Goal: Feedback & Contribution: Submit feedback/report problem

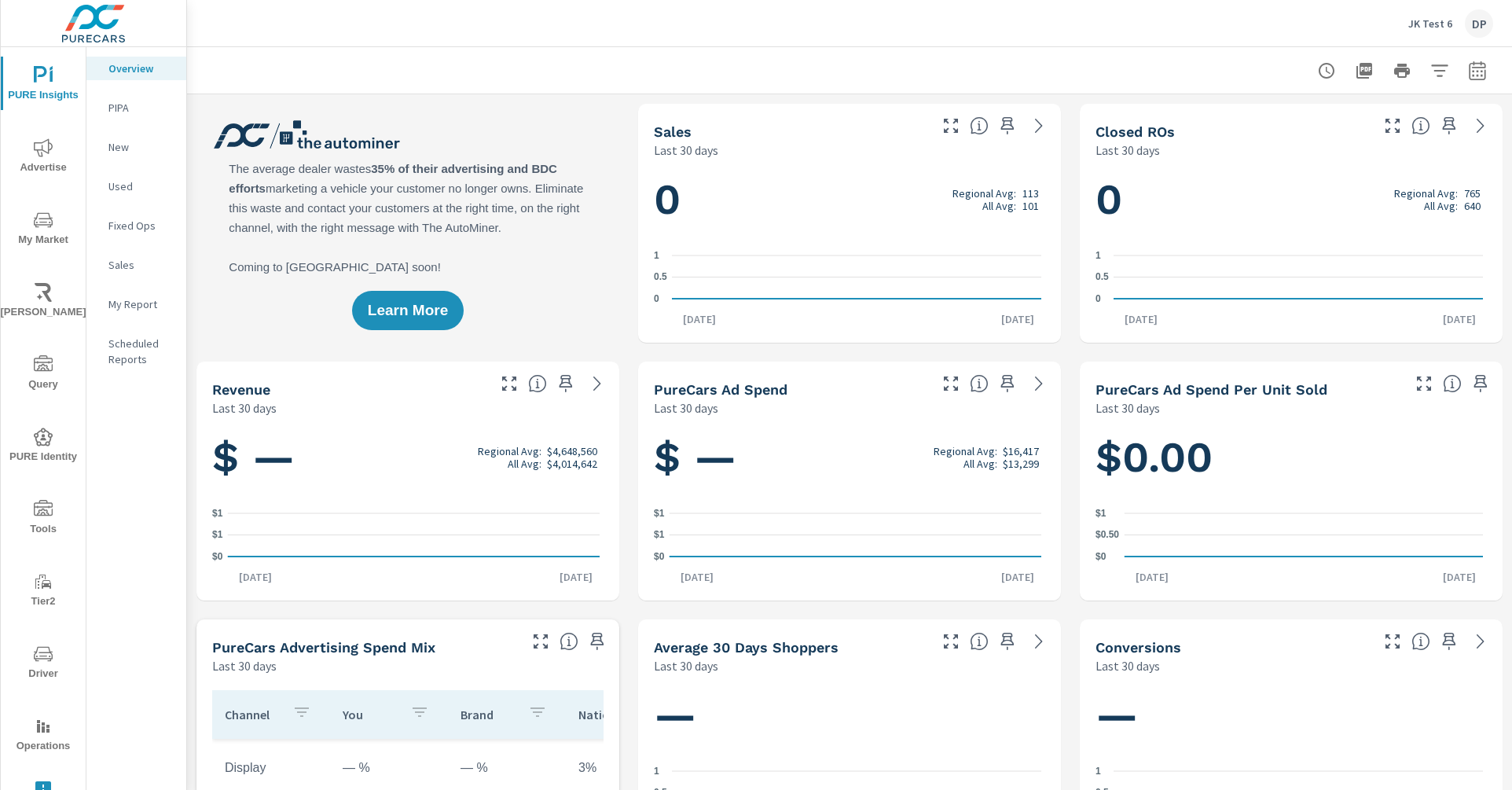
scroll to position [1, 0]
click at [40, 784] on icon "nav menu" at bounding box center [43, 788] width 16 height 16
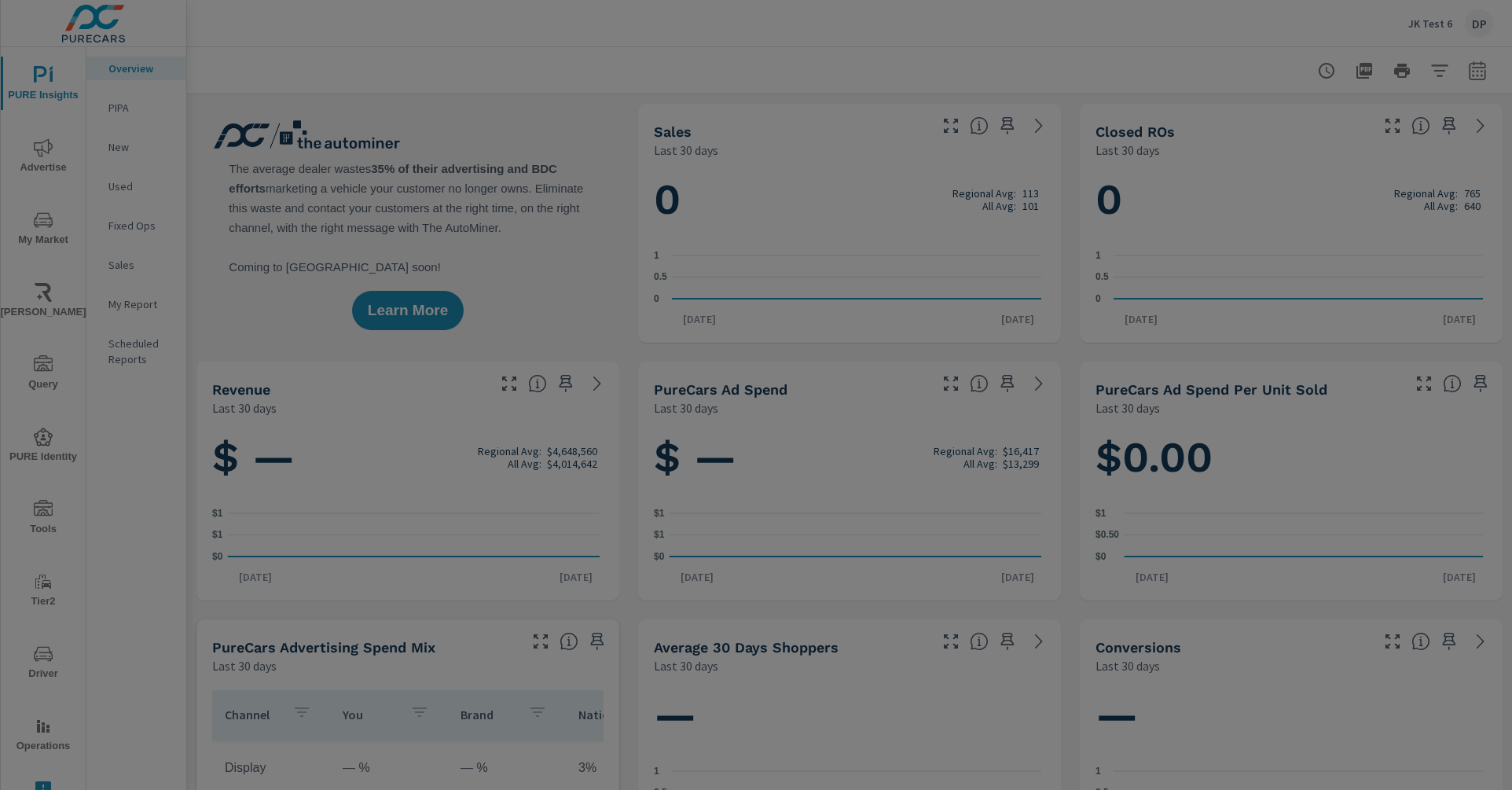
scroll to position [0, 0]
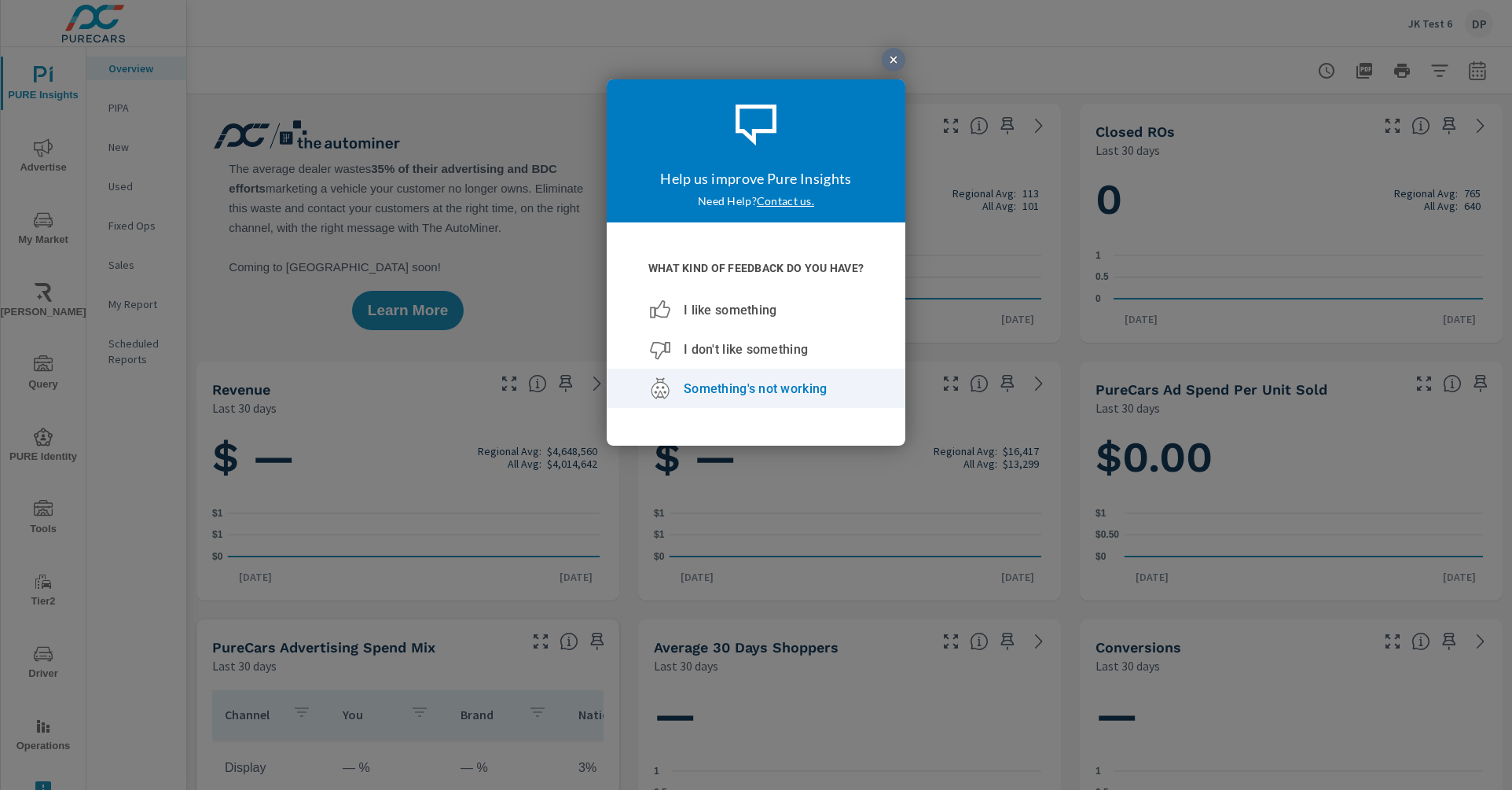
click at [755, 388] on span "Something's not working" at bounding box center [756, 388] width 143 height 15
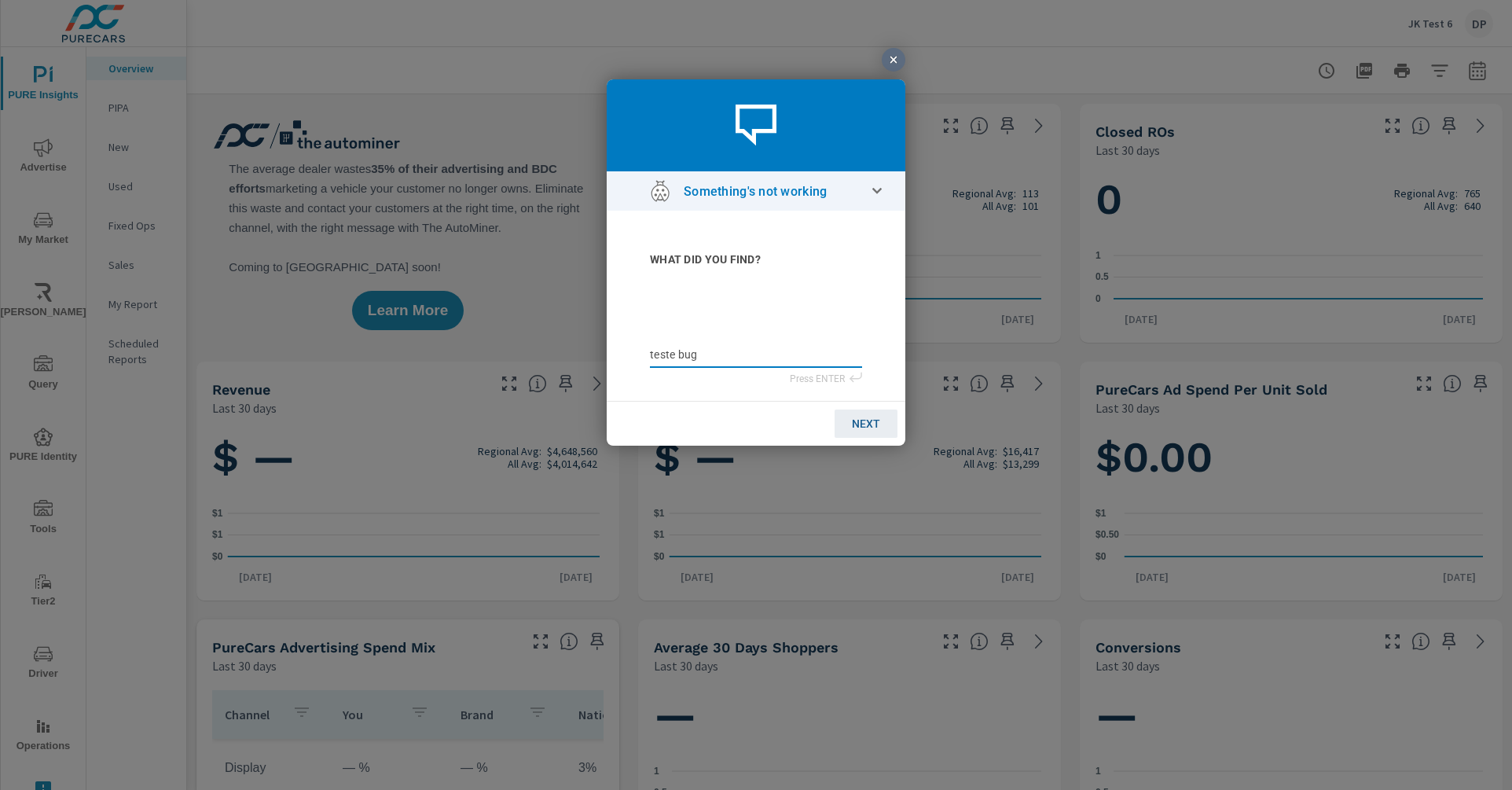
type textarea "teste bug"
